Goal: Find specific page/section: Find specific page/section

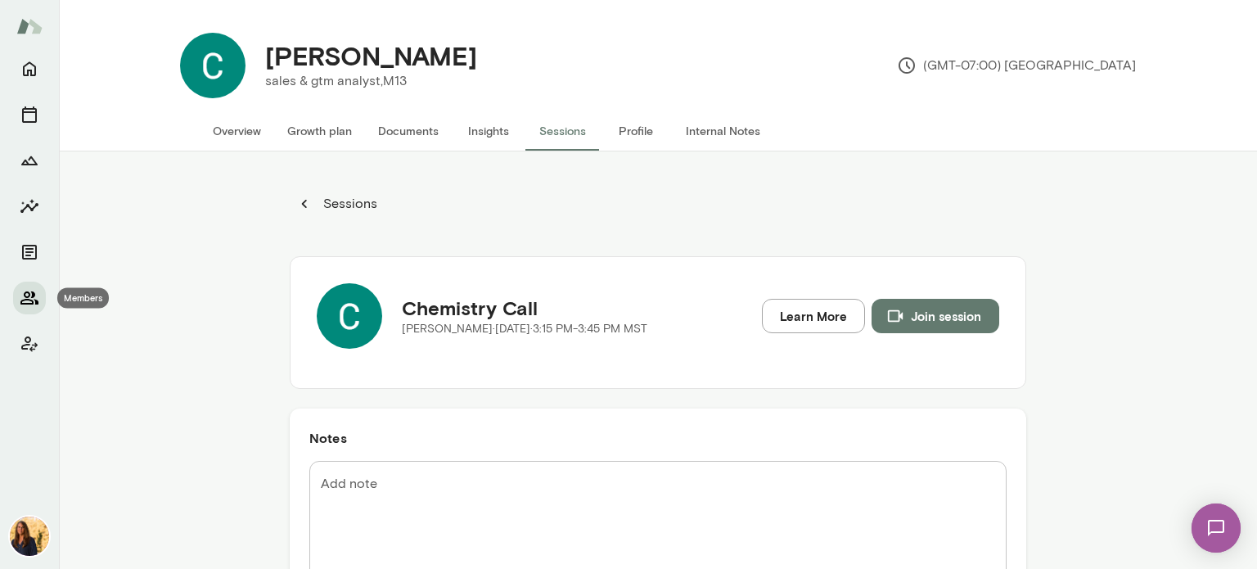
click at [27, 299] on icon "Members" at bounding box center [29, 297] width 18 height 13
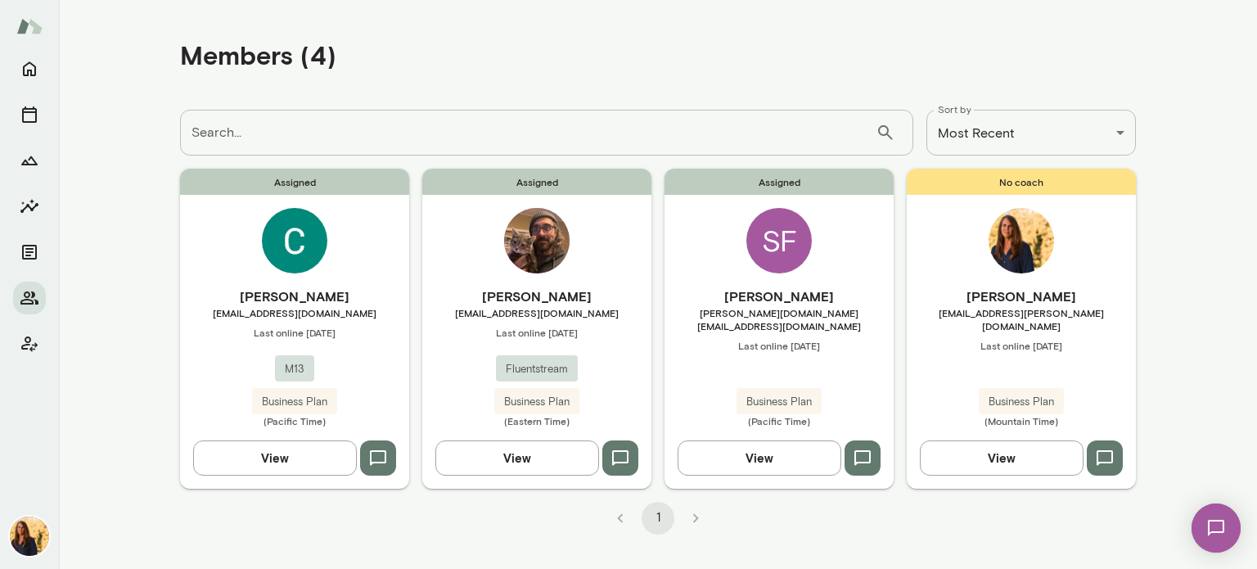
click at [694, 517] on li "pagination navigation" at bounding box center [696, 518] width 38 height 33
click at [619, 517] on li "pagination navigation" at bounding box center [620, 518] width 38 height 33
click at [695, 520] on li "pagination navigation" at bounding box center [696, 518] width 38 height 33
click at [617, 516] on li "pagination navigation" at bounding box center [620, 518] width 38 height 33
click at [615, 515] on li "pagination navigation" at bounding box center [620, 518] width 38 height 33
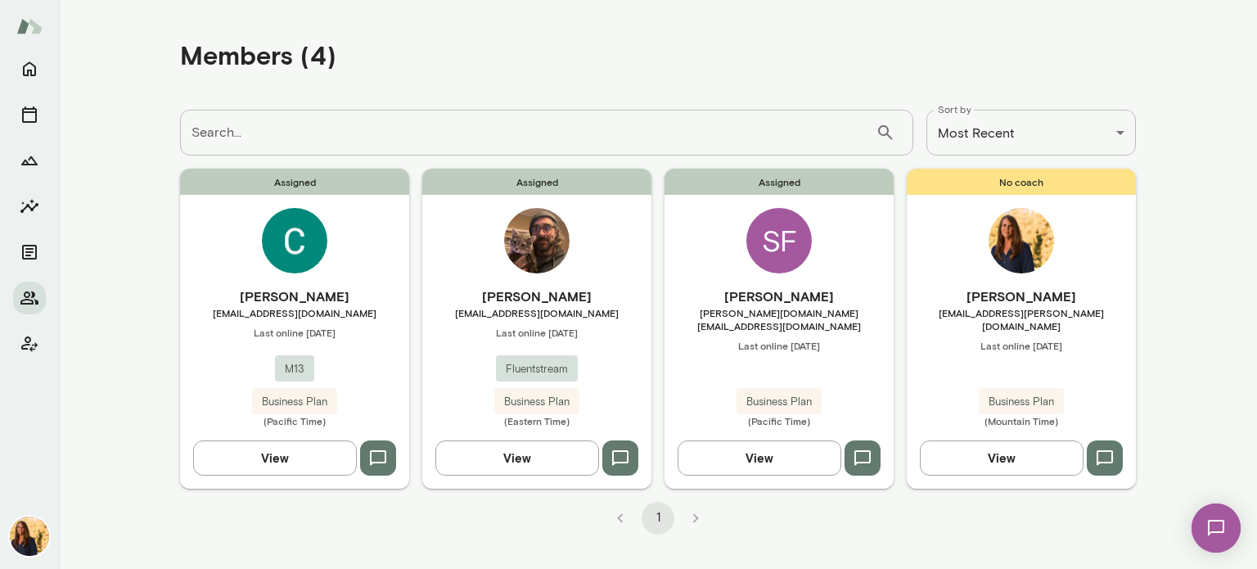
click at [692, 519] on li "pagination navigation" at bounding box center [696, 518] width 38 height 33
click at [618, 516] on li "pagination navigation" at bounding box center [620, 518] width 38 height 33
click at [693, 520] on li "pagination navigation" at bounding box center [696, 518] width 38 height 33
click at [23, 295] on icon "Members" at bounding box center [30, 298] width 20 height 20
click at [696, 515] on li "pagination navigation" at bounding box center [696, 518] width 38 height 33
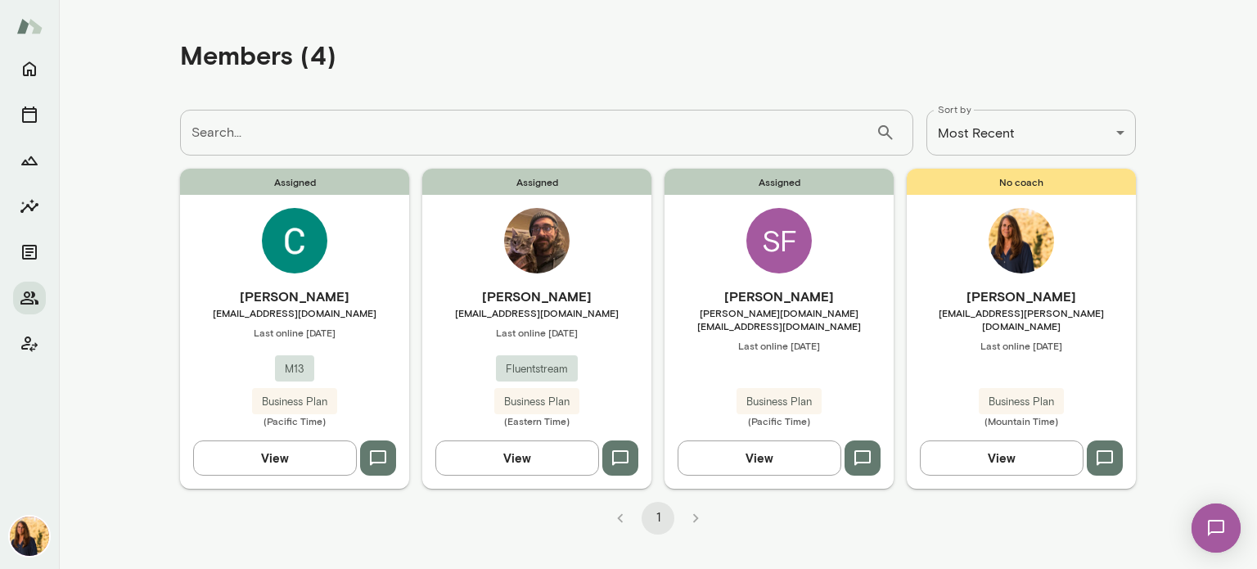
click at [618, 520] on li "pagination navigation" at bounding box center [620, 518] width 38 height 33
